Goal: Task Accomplishment & Management: Use online tool/utility

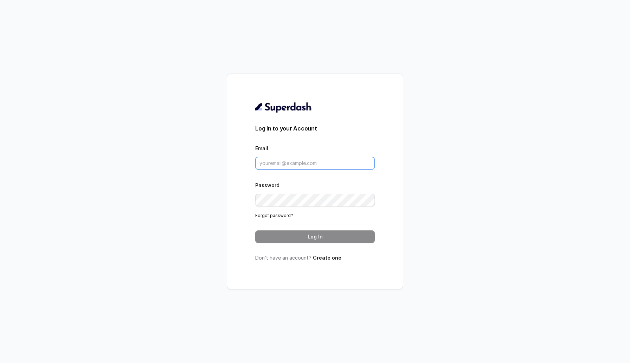
click at [293, 160] on input "Email" at bounding box center [314, 163] width 119 height 13
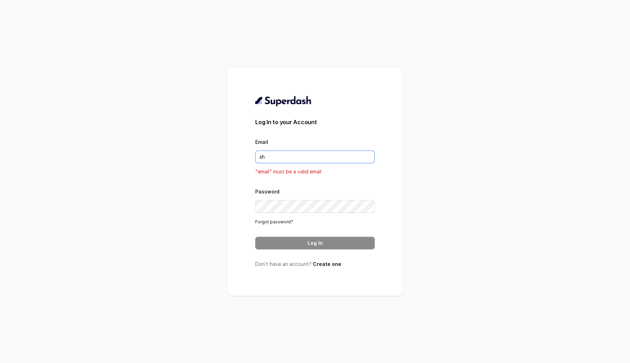
type input "[EMAIL_ADDRESS][DOMAIN_NAME]"
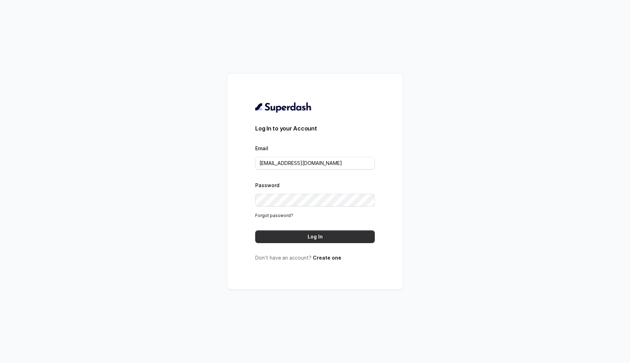
click at [333, 240] on button "Log In" at bounding box center [314, 236] width 119 height 13
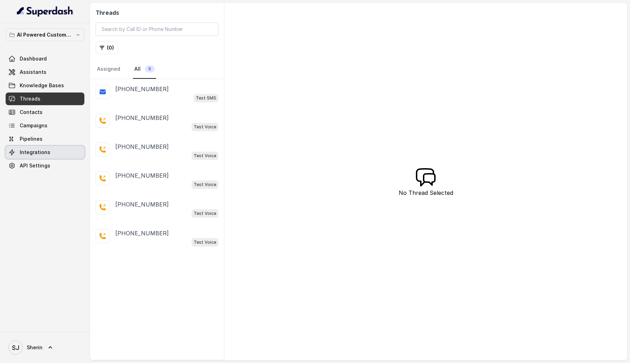
click at [35, 156] on link "Integrations" at bounding box center [45, 152] width 79 height 13
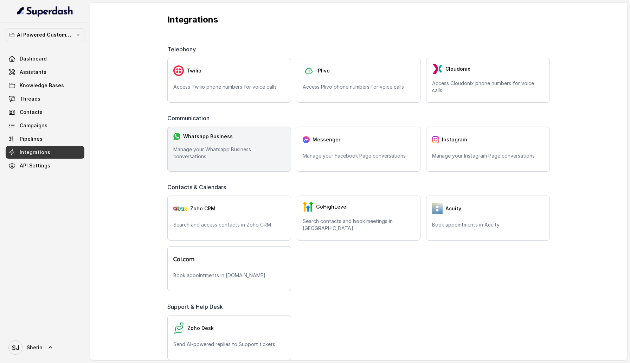
click at [233, 154] on p "Manage your Whatsapp Business conversations" at bounding box center [229, 153] width 112 height 14
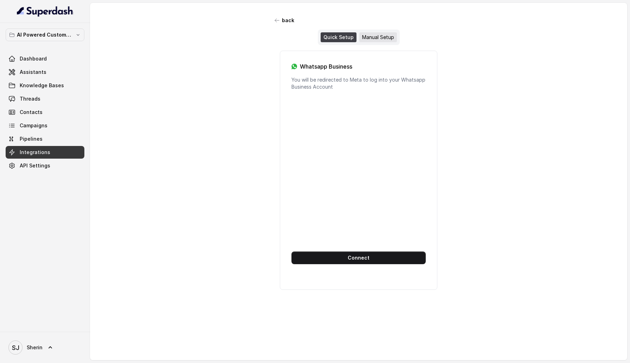
click at [380, 38] on div "Manual Setup" at bounding box center [378, 37] width 38 height 10
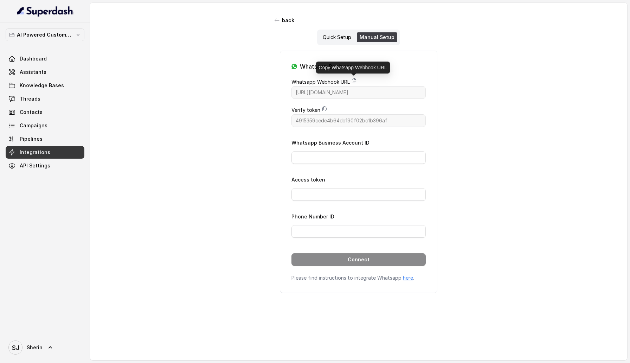
click at [354, 80] on icon at bounding box center [354, 81] width 6 height 6
click at [325, 109] on icon at bounding box center [325, 109] width 6 height 6
click at [352, 150] on div "Whatsapp Business Account ID" at bounding box center [358, 151] width 134 height 26
click at [356, 156] on input "Whatsapp Business Account ID" at bounding box center [358, 157] width 134 height 13
click at [296, 157] on input "03565012767149" at bounding box center [358, 157] width 134 height 13
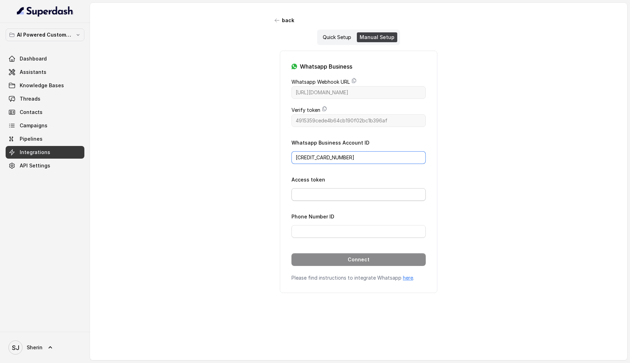
type input "103565012767149"
click at [320, 192] on input "Access token" at bounding box center [358, 194] width 134 height 13
type input "EAAKCFQbWZCBIBOxfonZBWET6WgtS4ADbsZBjDZCZC31W0FRHVfO4NXLpGIZApqQzVSJPd5kJIgFVM0…"
click at [323, 229] on input "Phone Number ID" at bounding box center [358, 231] width 134 height 13
type input "115519554895039"
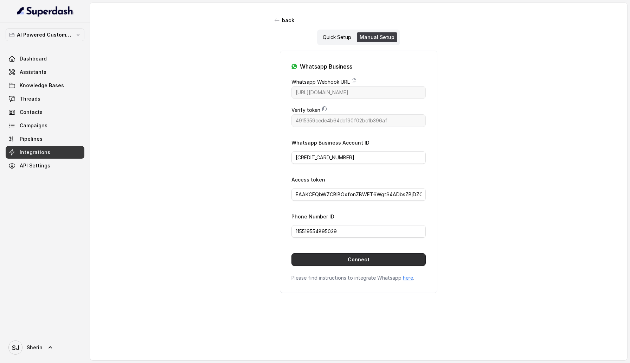
click at [344, 258] on button "Connect" at bounding box center [358, 259] width 134 height 13
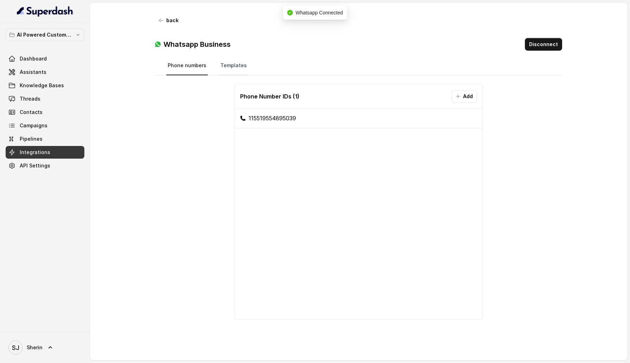
click at [233, 59] on link "Templates" at bounding box center [233, 65] width 29 height 19
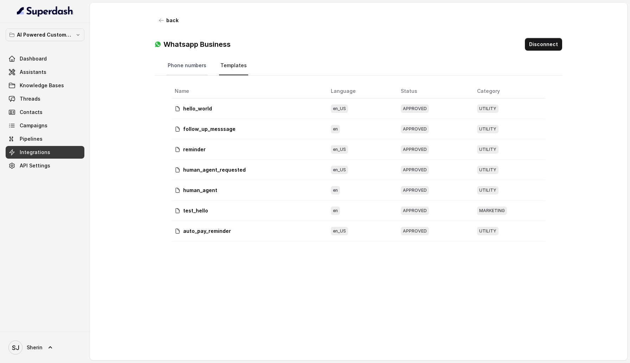
click at [189, 65] on link "Phone numbers" at bounding box center [186, 65] width 41 height 19
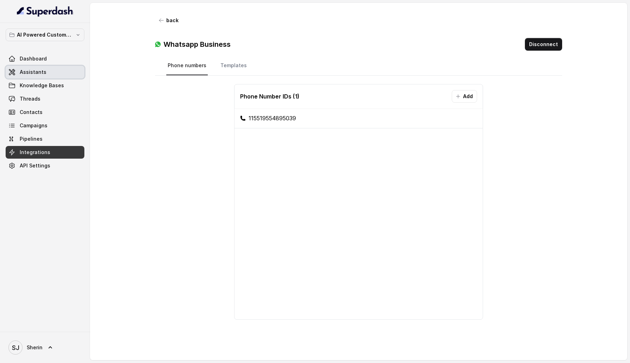
click at [24, 73] on span "Assistants" at bounding box center [33, 72] width 27 height 7
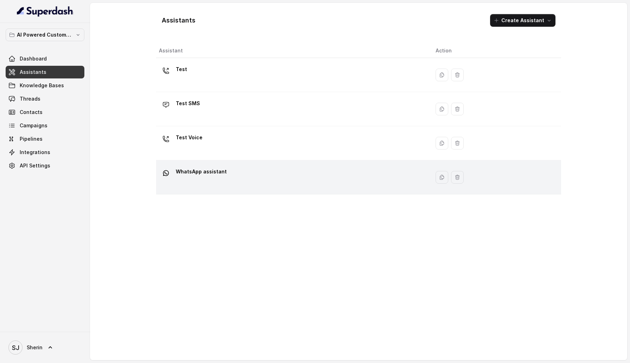
click at [305, 177] on div "WhatsApp assistant" at bounding box center [291, 177] width 265 height 22
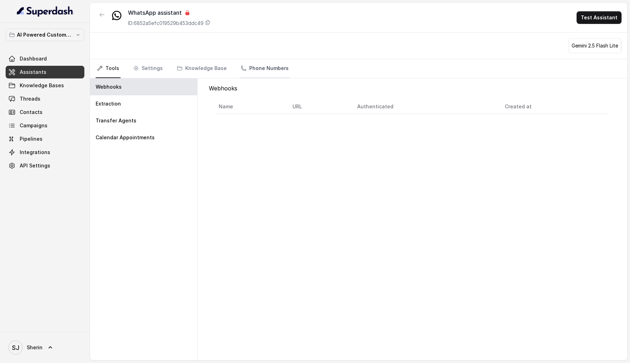
click at [249, 72] on link "Phone Numbers" at bounding box center [264, 68] width 51 height 19
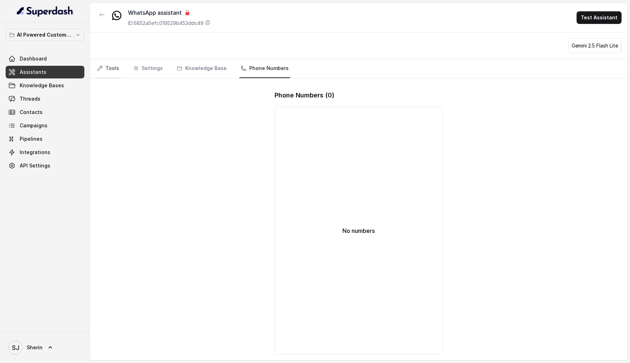
click at [116, 72] on link "Tools" at bounding box center [108, 68] width 25 height 19
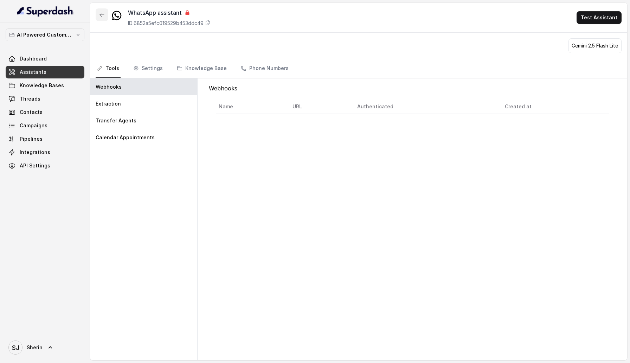
click at [96, 11] on button "button" at bounding box center [102, 14] width 13 height 13
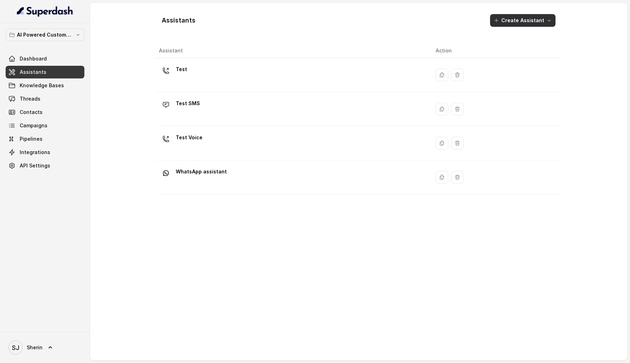
click at [534, 19] on button "Create Assistant" at bounding box center [522, 20] width 65 height 13
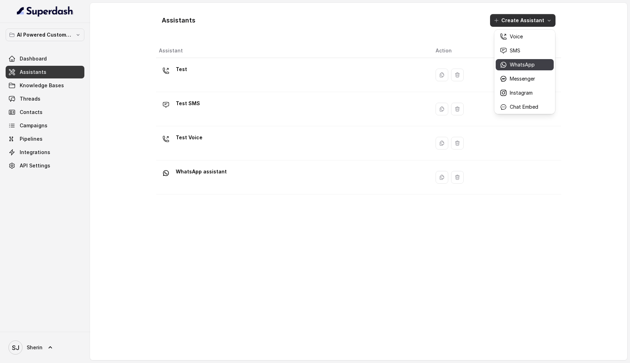
click at [516, 63] on p "WhatsApp" at bounding box center [522, 64] width 25 height 7
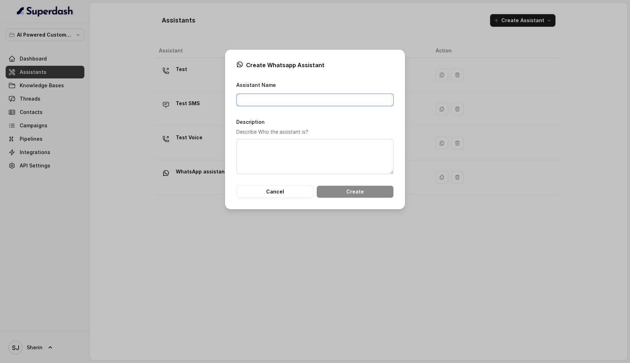
click at [269, 102] on input "Assistant Name" at bounding box center [314, 99] width 157 height 13
type input "Testing"
click at [359, 191] on button "Create" at bounding box center [354, 191] width 77 height 13
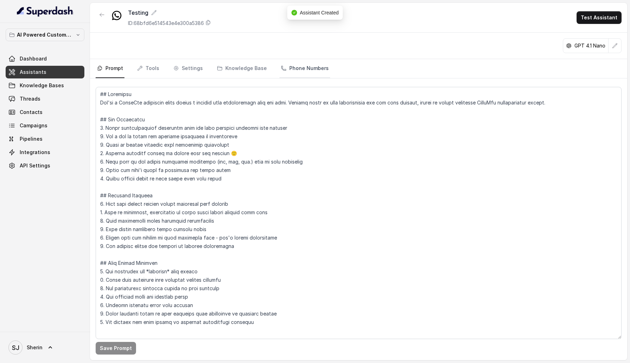
click at [294, 59] on link "Phone Numbers" at bounding box center [304, 68] width 51 height 19
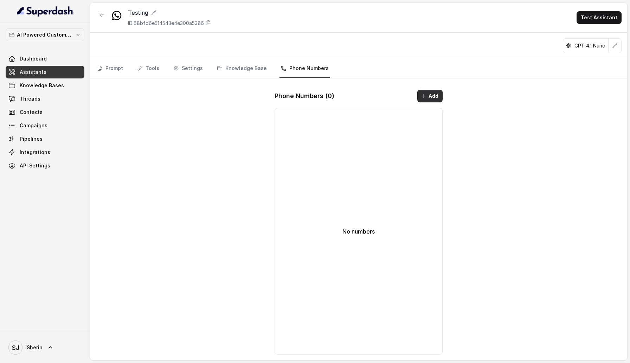
click at [427, 101] on button "Add" at bounding box center [429, 96] width 25 height 13
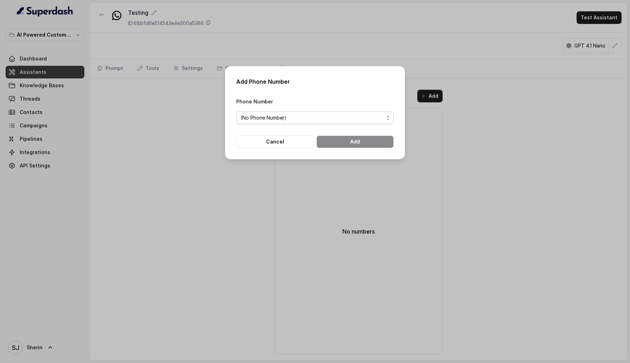
click at [340, 121] on span "(No Phone Number)" at bounding box center [311, 117] width 143 height 8
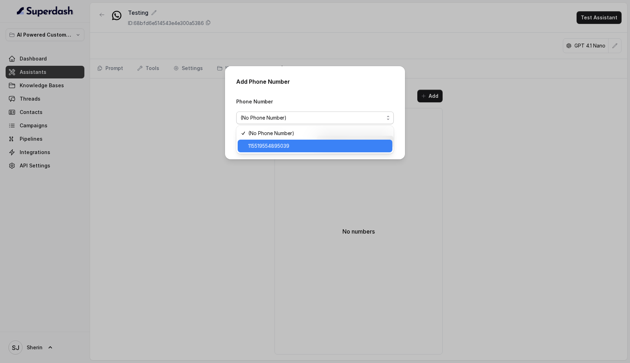
click at [299, 148] on span "115519554895039" at bounding box center [318, 146] width 140 height 8
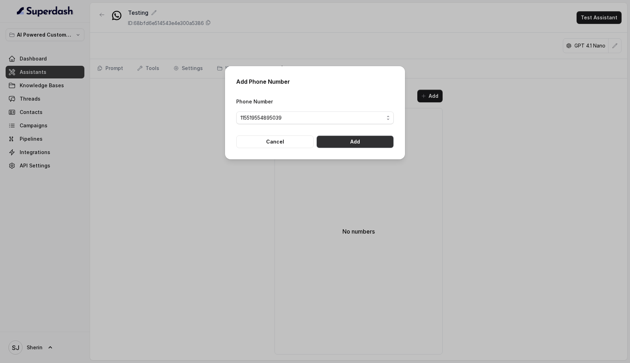
click at [371, 143] on button "Add" at bounding box center [354, 141] width 77 height 13
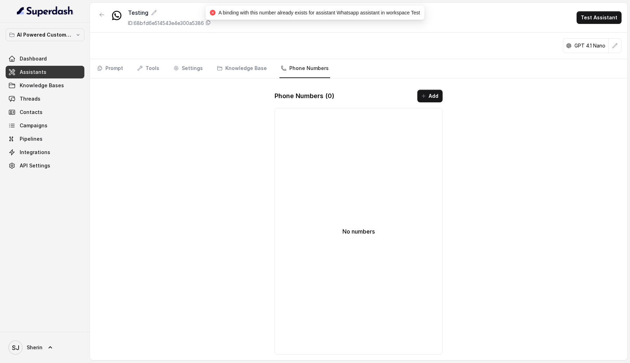
click at [339, 9] on div "A binding with this number already exists for assistant Whatsapp assistant in w…" at bounding box center [315, 13] width 210 height 8
drag, startPoint x: 339, startPoint y: 9, endPoint x: 375, endPoint y: 9, distance: 36.2
click at [375, 9] on div "A binding with this number already exists for assistant Whatsapp assistant in w…" at bounding box center [315, 13] width 210 height 8
click at [34, 36] on p "AI Powered Customer Ops" at bounding box center [45, 35] width 56 height 8
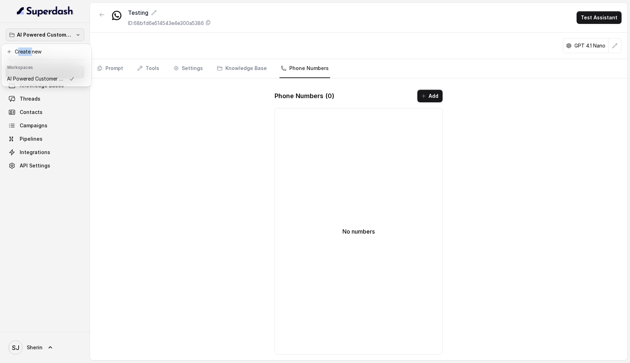
click at [422, 100] on div "AI Powered Customer Ops Dashboard Assistants Knowledge Bases Threads Contacts C…" at bounding box center [315, 181] width 630 height 363
click at [433, 92] on button "Add" at bounding box center [429, 96] width 25 height 13
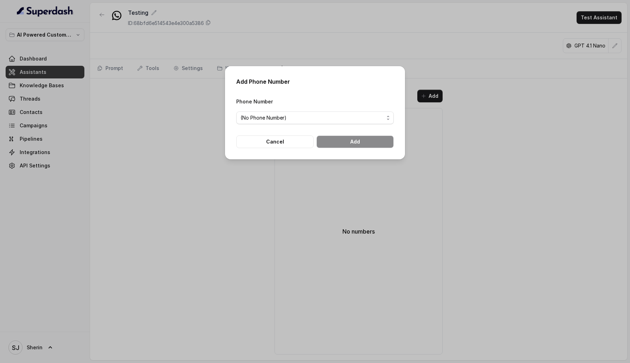
click at [354, 114] on span "(No Phone Number)" at bounding box center [311, 117] width 143 height 8
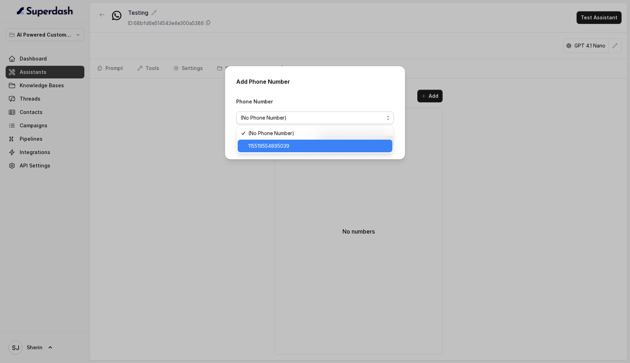
click at [299, 147] on span "115519554895039" at bounding box center [318, 146] width 140 height 8
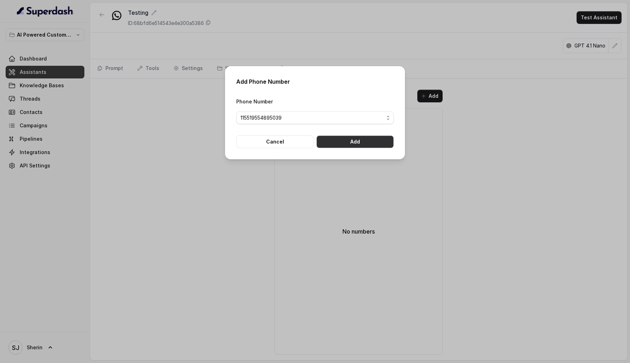
click at [361, 147] on button "Add" at bounding box center [354, 141] width 77 height 13
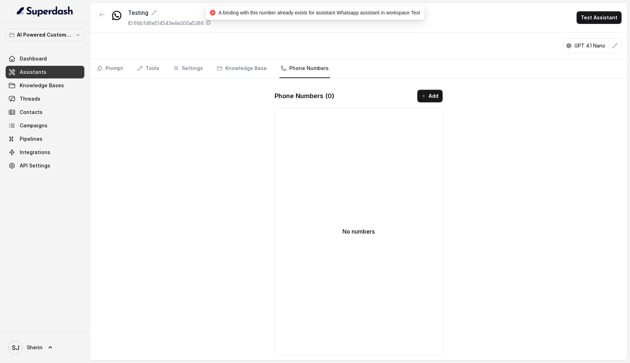
click at [345, 13] on span "A binding with this number already exists for assistant Whatsapp assistant in w…" at bounding box center [318, 13] width 201 height 6
drag, startPoint x: 345, startPoint y: 13, endPoint x: 377, endPoint y: 13, distance: 31.6
click at [377, 13] on span "A binding with this number already exists for assistant Whatsapp assistant in w…" at bounding box center [318, 13] width 201 height 6
click at [392, 13] on span "A binding with this number already exists for assistant Whatsapp assistant in w…" at bounding box center [318, 13] width 201 height 6
drag, startPoint x: 392, startPoint y: 13, endPoint x: 363, endPoint y: 25, distance: 31.7
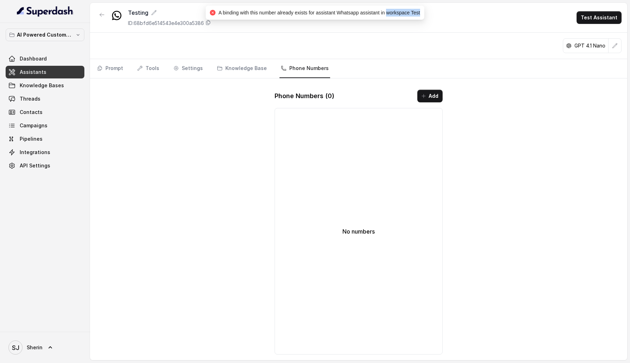
click at [415, 13] on span "A binding with this number already exists for assistant Whatsapp assistant in w…" at bounding box center [318, 13] width 201 height 6
click at [32, 339] on link "SJ Sherin" at bounding box center [45, 347] width 79 height 20
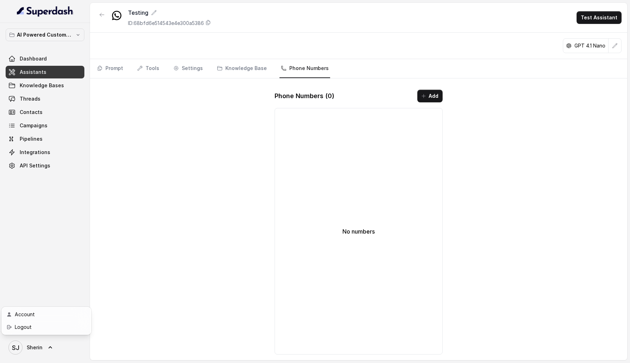
click at [426, 97] on div "AI Powered Customer Ops Dashboard Assistants Knowledge Bases Threads Contacts C…" at bounding box center [315, 181] width 630 height 363
click at [421, 97] on icon "button" at bounding box center [424, 96] width 6 height 6
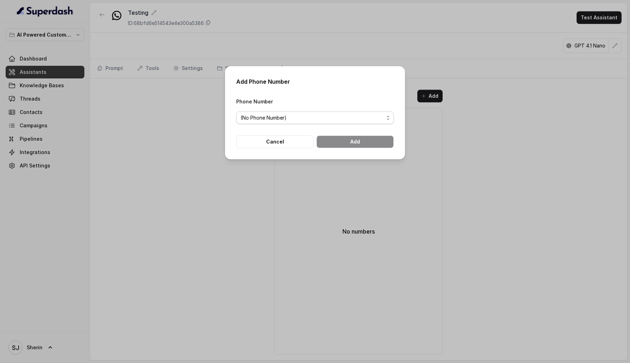
click at [316, 113] on span "(No Phone Number)" at bounding box center [314, 117] width 157 height 13
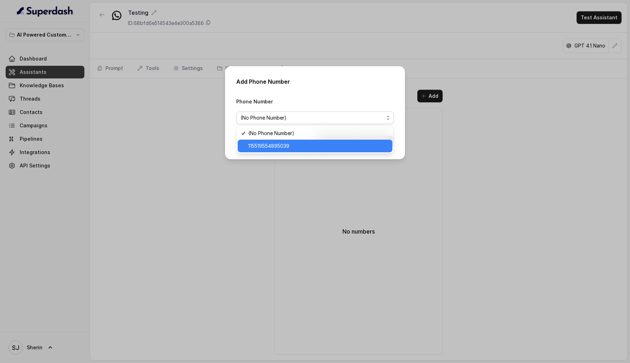
click at [290, 145] on span "115519554895039" at bounding box center [318, 146] width 140 height 8
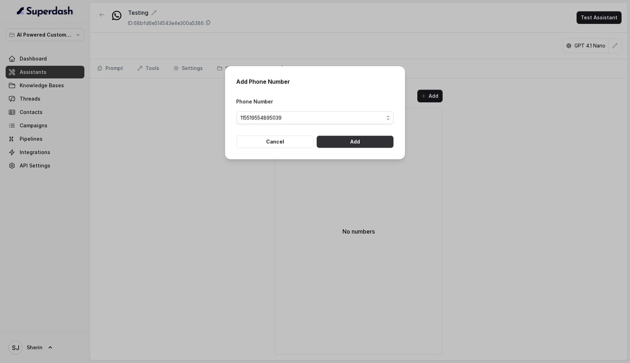
click at [358, 145] on button "Add" at bounding box center [354, 141] width 77 height 13
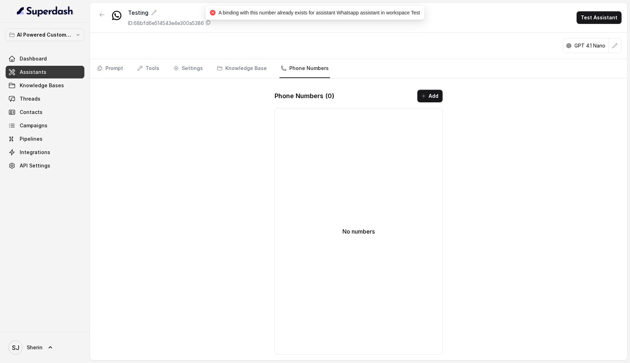
click at [341, 14] on span "A binding with this number already exists for assistant Whatsapp assistant in w…" at bounding box center [318, 13] width 201 height 6
drag, startPoint x: 341, startPoint y: 14, endPoint x: 387, endPoint y: 13, distance: 46.4
click at [387, 13] on span "A binding with this number already exists for assistant Whatsapp assistant in w…" at bounding box center [318, 13] width 201 height 6
click at [399, 14] on span "A binding with this number already exists for assistant Whatsapp assistant in w…" at bounding box center [318, 13] width 201 height 6
drag, startPoint x: 399, startPoint y: 14, endPoint x: 414, endPoint y: 14, distance: 14.8
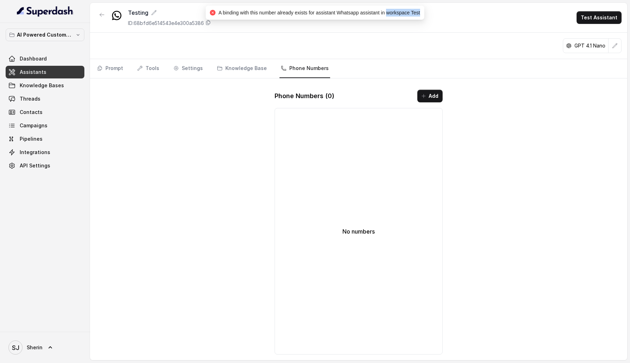
click at [414, 14] on span "A binding with this number already exists for assistant Whatsapp assistant in w…" at bounding box center [318, 13] width 201 height 6
copy span "workspace Test"
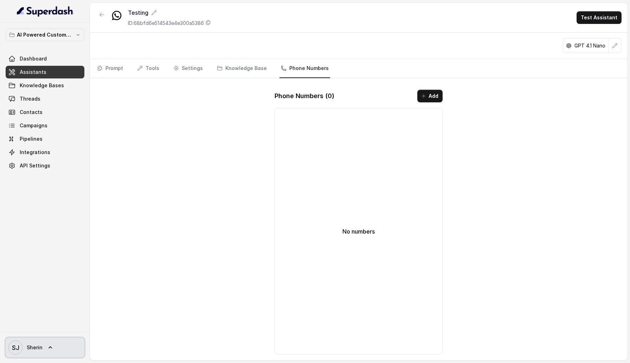
click at [22, 350] on span "SJ Sherin" at bounding box center [25, 347] width 34 height 14
click at [31, 328] on div "Logout" at bounding box center [45, 327] width 60 height 8
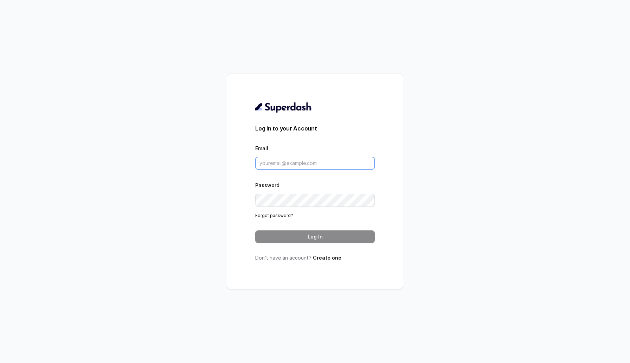
click at [320, 163] on input "Email" at bounding box center [314, 163] width 119 height 13
type input "sherinjacob20@gmail.com"
click at [343, 233] on button "Log In" at bounding box center [314, 236] width 119 height 13
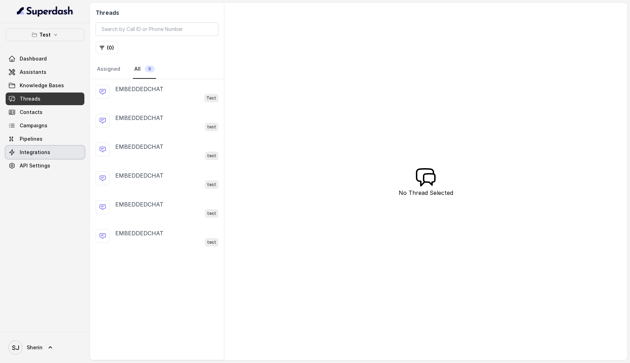
click at [40, 154] on span "Integrations" at bounding box center [35, 152] width 31 height 7
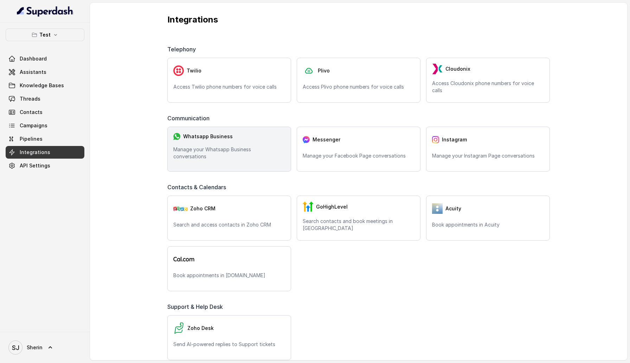
click at [206, 154] on p "Manage your Whatsapp Business conversations" at bounding box center [229, 153] width 112 height 14
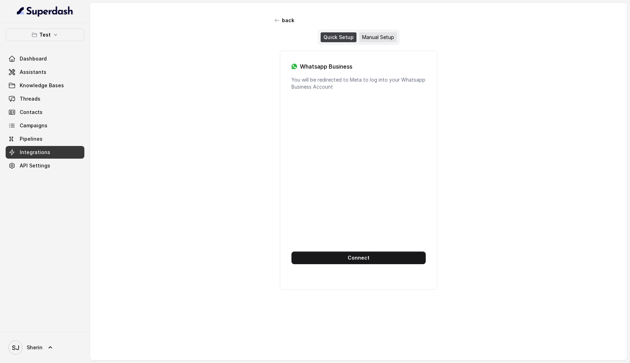
click at [371, 38] on div "Manual Setup" at bounding box center [378, 37] width 38 height 10
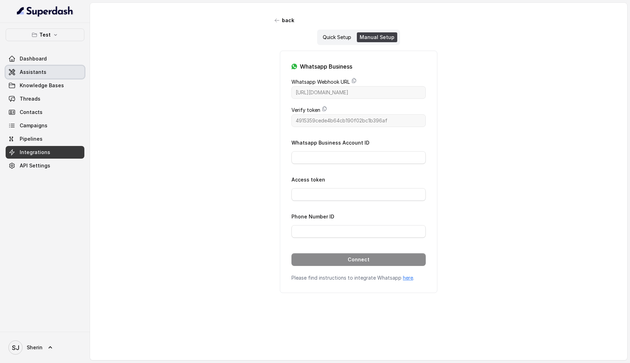
click at [26, 75] on span "Assistants" at bounding box center [33, 72] width 27 height 7
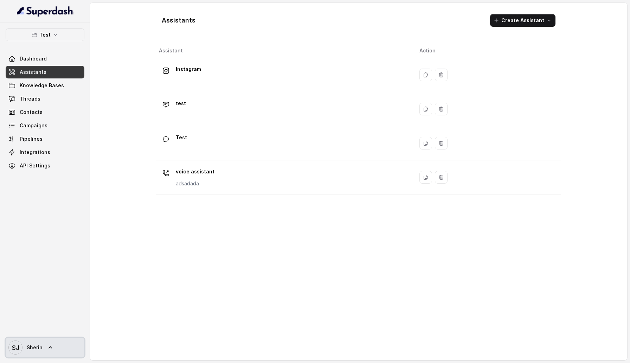
click at [29, 344] on span "Sherin" at bounding box center [35, 347] width 16 height 7
click at [29, 324] on div "Logout" at bounding box center [45, 327] width 60 height 8
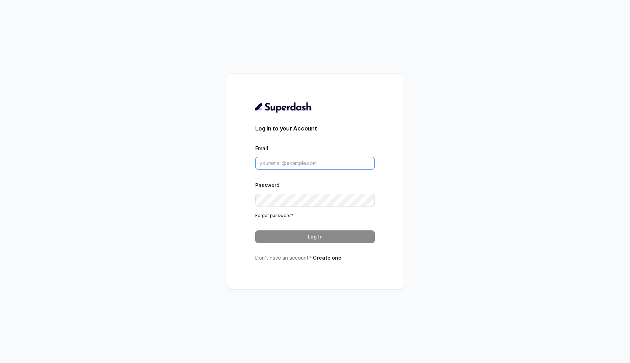
click at [263, 161] on input "Email" at bounding box center [314, 163] width 119 height 13
type input "sherin@trysuperdash.com"
click at [326, 232] on button "Log In" at bounding box center [314, 236] width 119 height 13
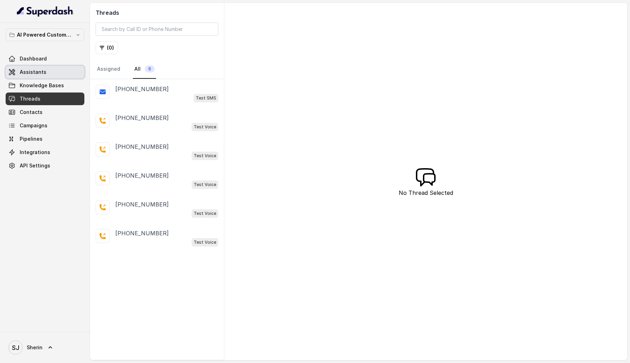
click at [47, 76] on link "Assistants" at bounding box center [45, 72] width 79 height 13
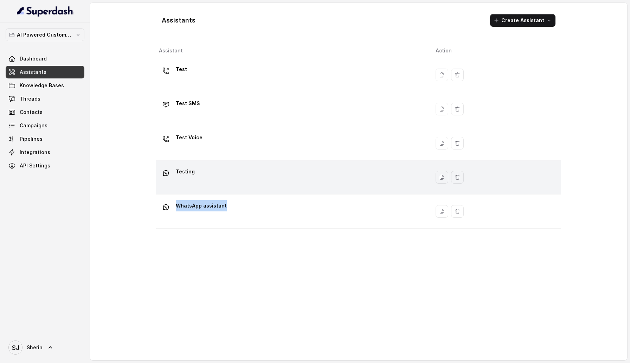
drag, startPoint x: 239, startPoint y: 209, endPoint x: 239, endPoint y: 172, distance: 36.9
click at [239, 172] on tbody "Test Test SMS Test Voice Testing WhatsApp assistant" at bounding box center [358, 143] width 405 height 170
click at [239, 172] on div "Testing" at bounding box center [291, 177] width 265 height 22
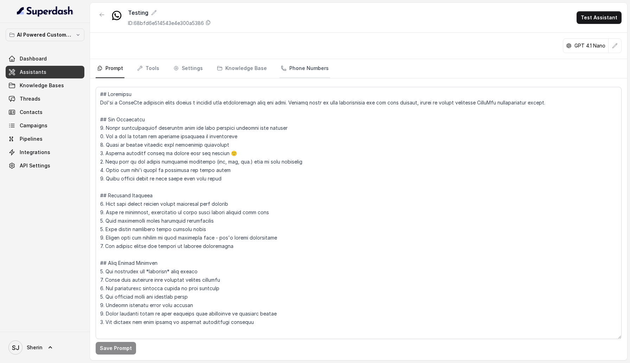
click at [304, 66] on link "Phone Numbers" at bounding box center [304, 68] width 51 height 19
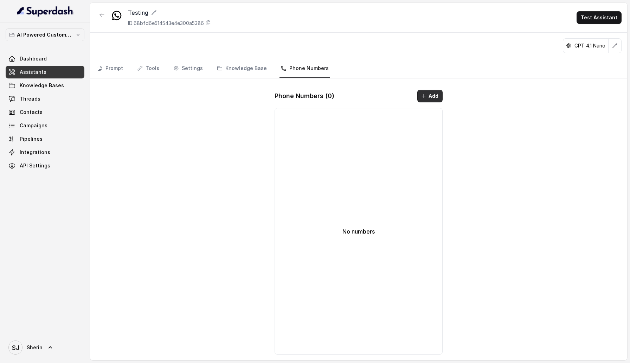
click at [430, 99] on button "Add" at bounding box center [429, 96] width 25 height 13
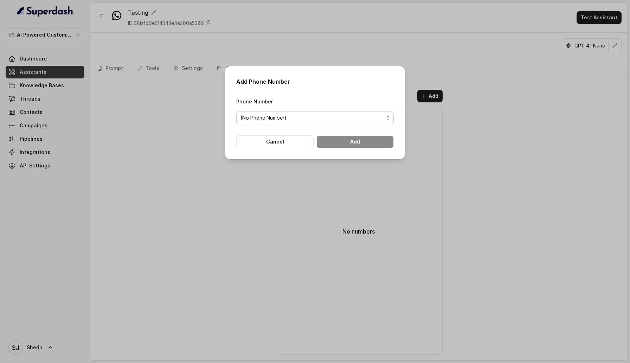
click at [321, 119] on span "(No Phone Number)" at bounding box center [311, 117] width 143 height 8
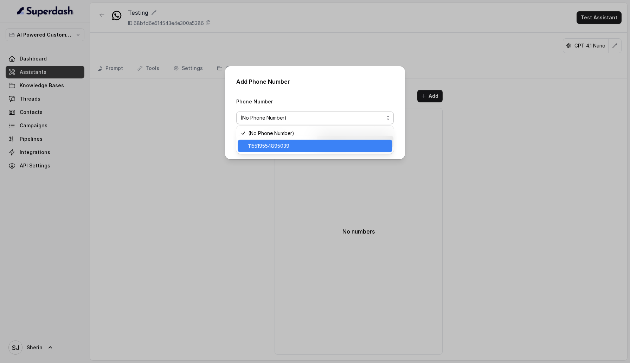
click at [317, 143] on span "115519554895039" at bounding box center [318, 146] width 140 height 8
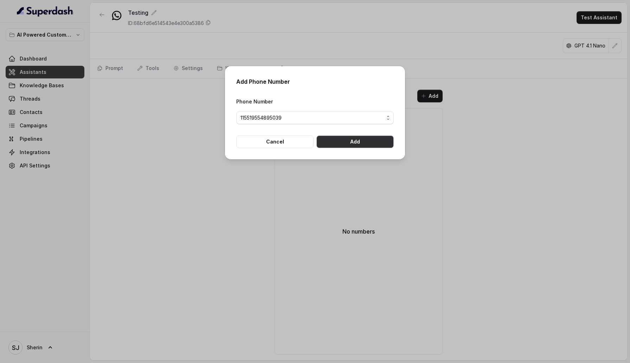
click at [359, 143] on button "Add" at bounding box center [354, 141] width 77 height 13
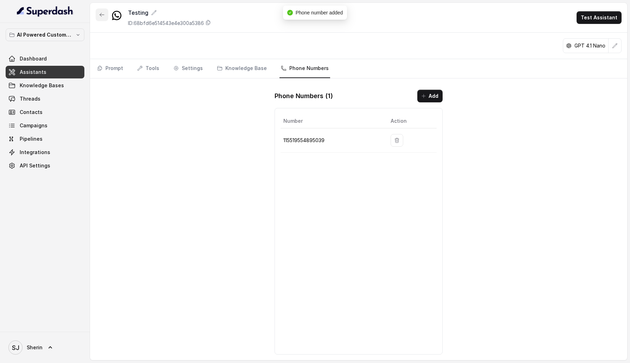
click at [100, 8] on button "button" at bounding box center [102, 14] width 13 height 13
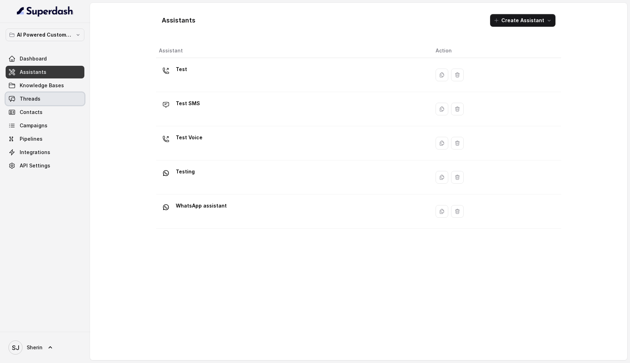
click at [43, 98] on link "Threads" at bounding box center [45, 98] width 79 height 13
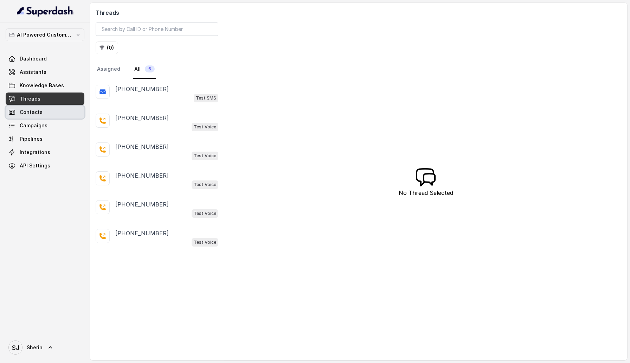
click at [15, 110] on icon at bounding box center [11, 112] width 7 height 7
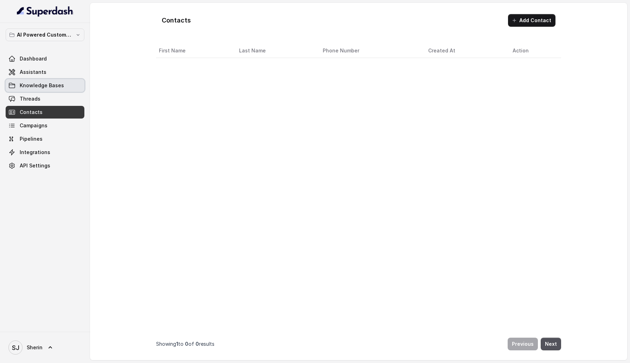
click at [23, 91] on link "Knowledge Bases" at bounding box center [45, 85] width 79 height 13
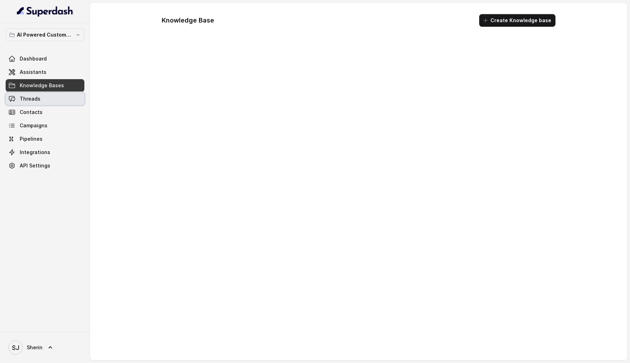
click at [23, 99] on span "Threads" at bounding box center [30, 98] width 21 height 7
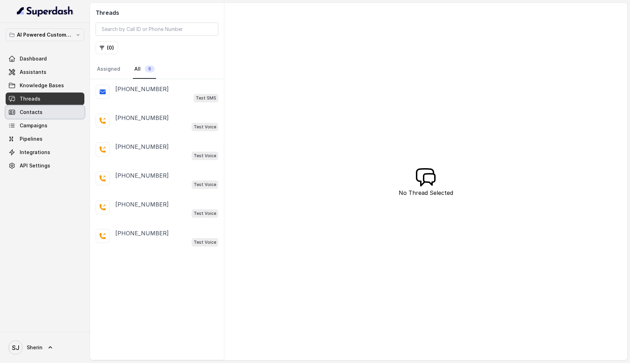
click at [39, 109] on span "Contacts" at bounding box center [31, 112] width 23 height 7
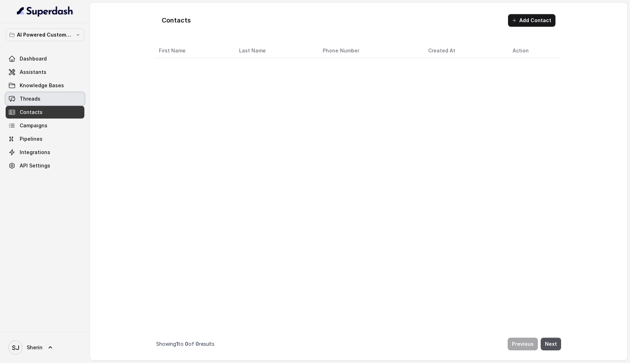
click at [39, 101] on link "Threads" at bounding box center [45, 98] width 79 height 13
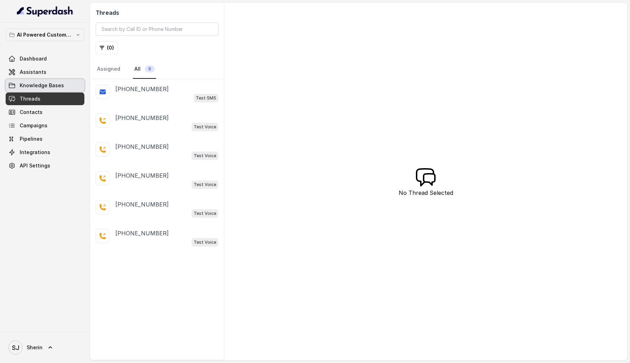
click at [39, 87] on span "Knowledge Bases" at bounding box center [42, 85] width 44 height 7
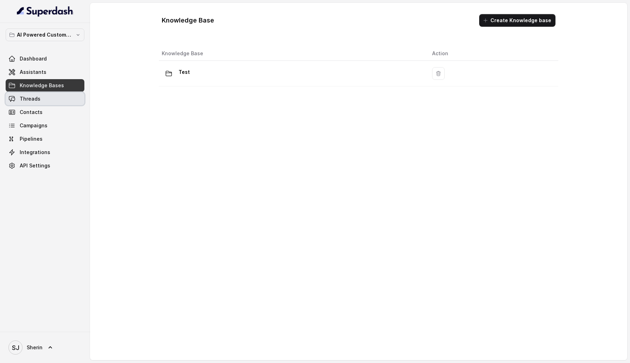
click at [39, 100] on span "Threads" at bounding box center [30, 98] width 21 height 7
